Goal: Navigation & Orientation: Find specific page/section

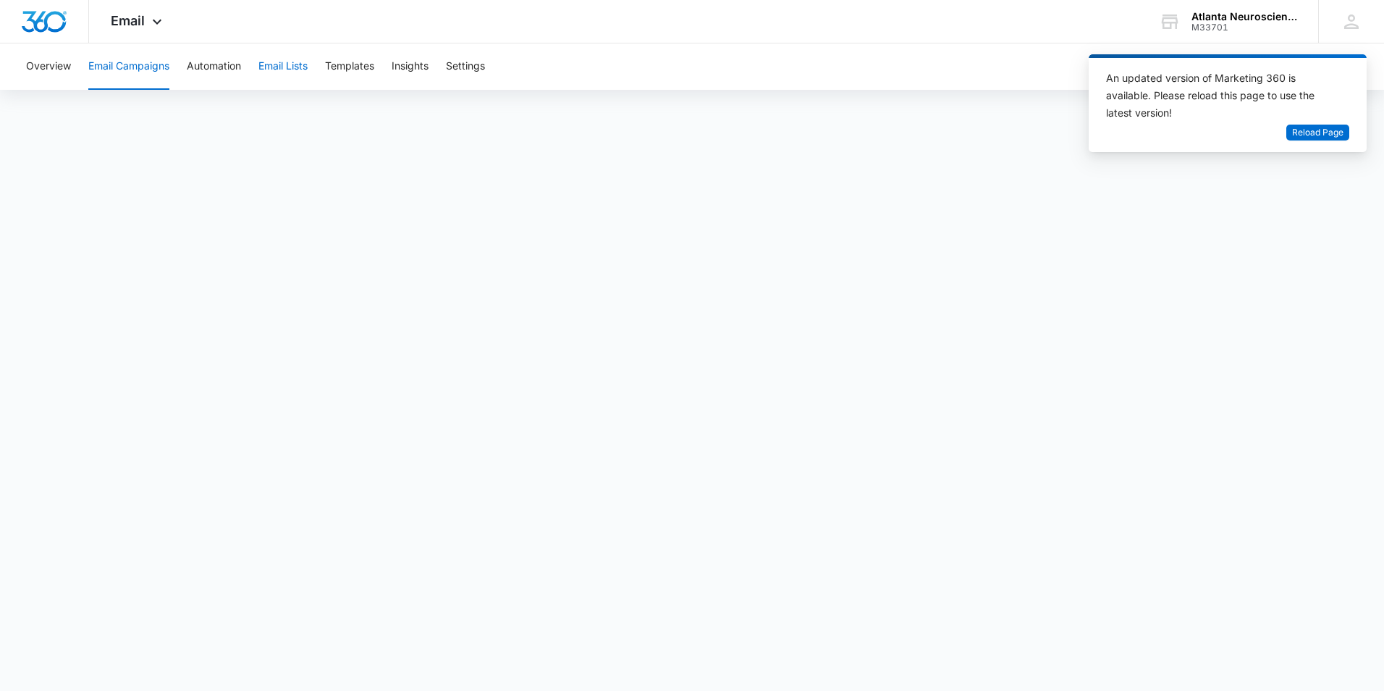
click at [284, 53] on button "Email Lists" at bounding box center [282, 66] width 49 height 46
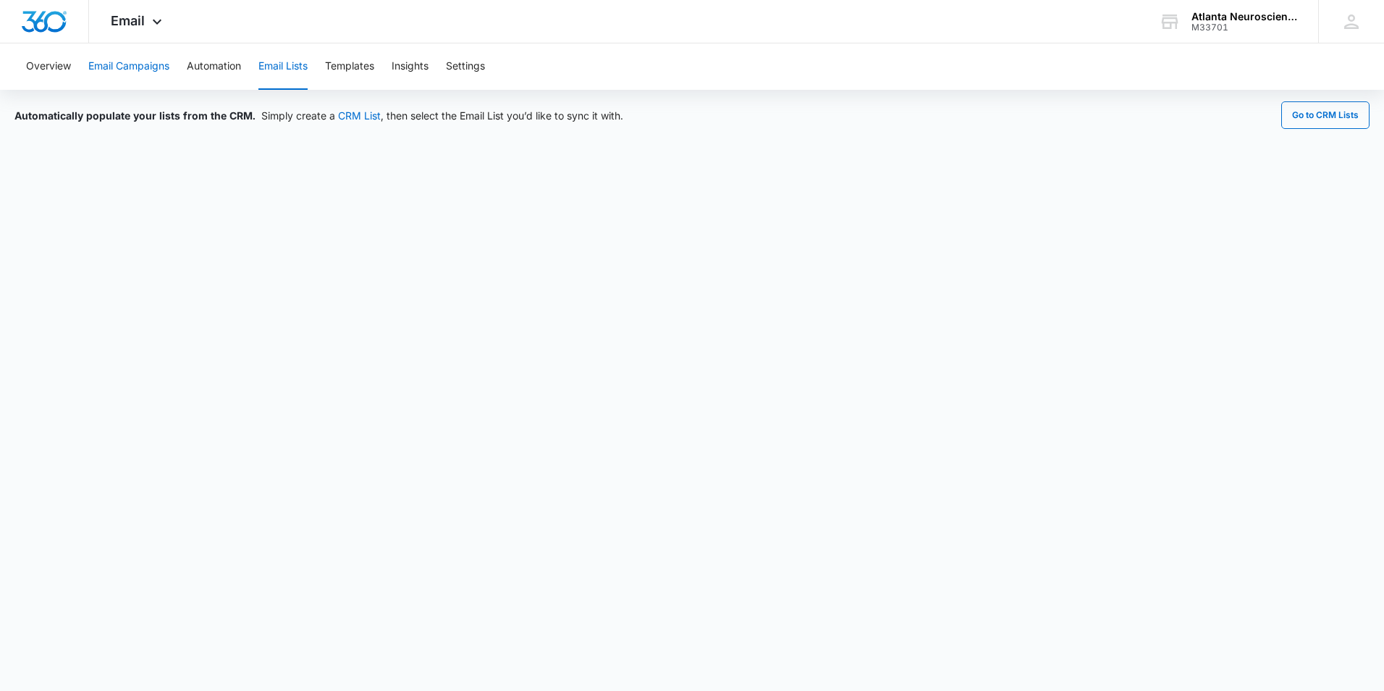
click at [121, 64] on button "Email Campaigns" at bounding box center [128, 66] width 81 height 46
